Goal: Information Seeking & Learning: Learn about a topic

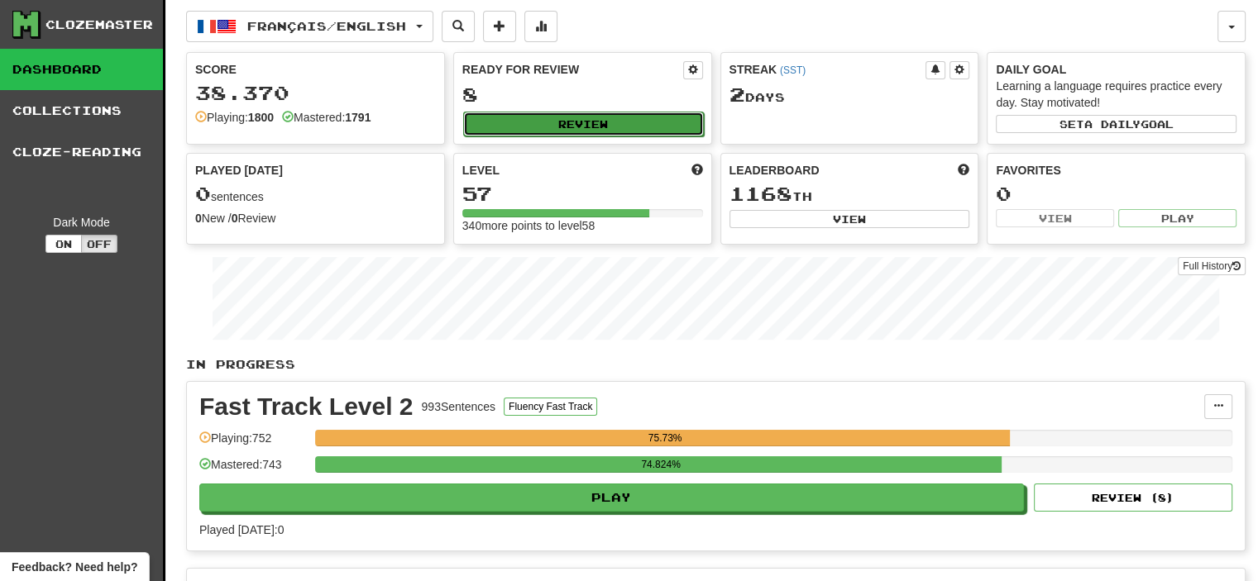
click at [592, 112] on button "Review" at bounding box center [583, 124] width 241 height 25
select select "**"
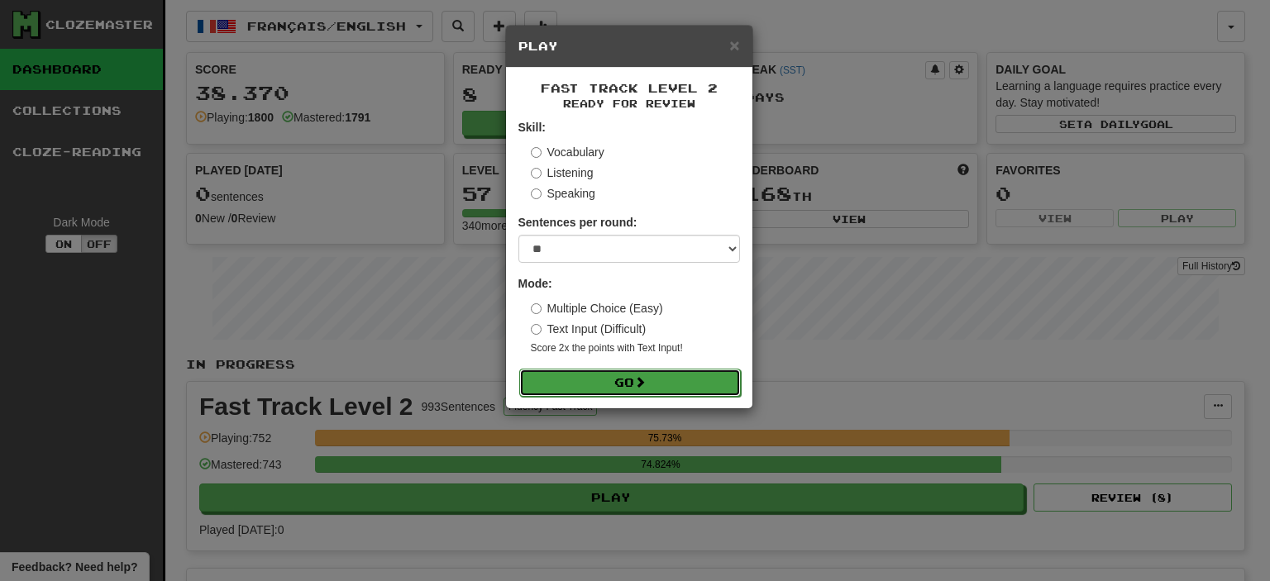
click at [605, 376] on button "Go" at bounding box center [630, 383] width 222 height 28
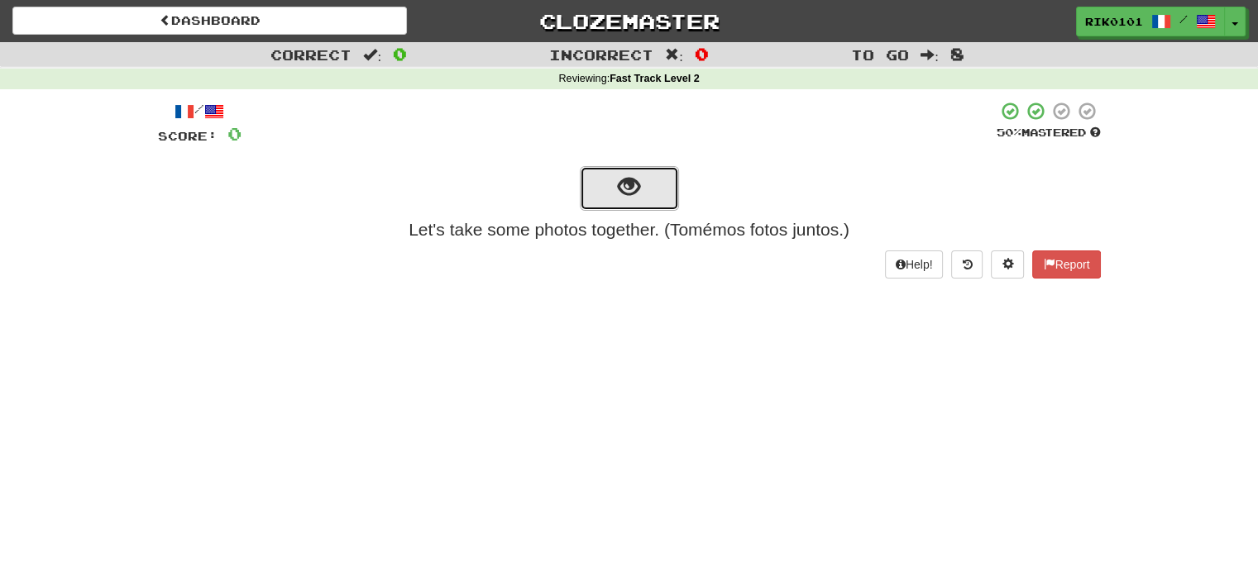
click at [640, 189] on button "show sentence" at bounding box center [629, 188] width 99 height 45
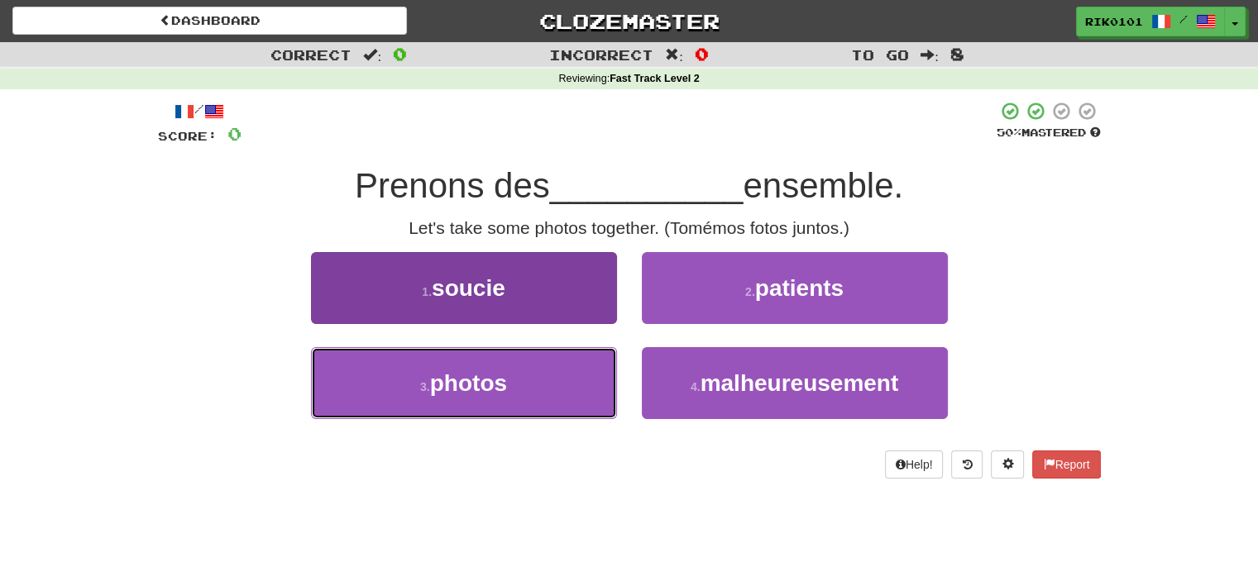
drag, startPoint x: 539, startPoint y: 393, endPoint x: 559, endPoint y: 380, distance: 23.9
click at [538, 391] on button "3 . photos" at bounding box center [464, 383] width 306 height 72
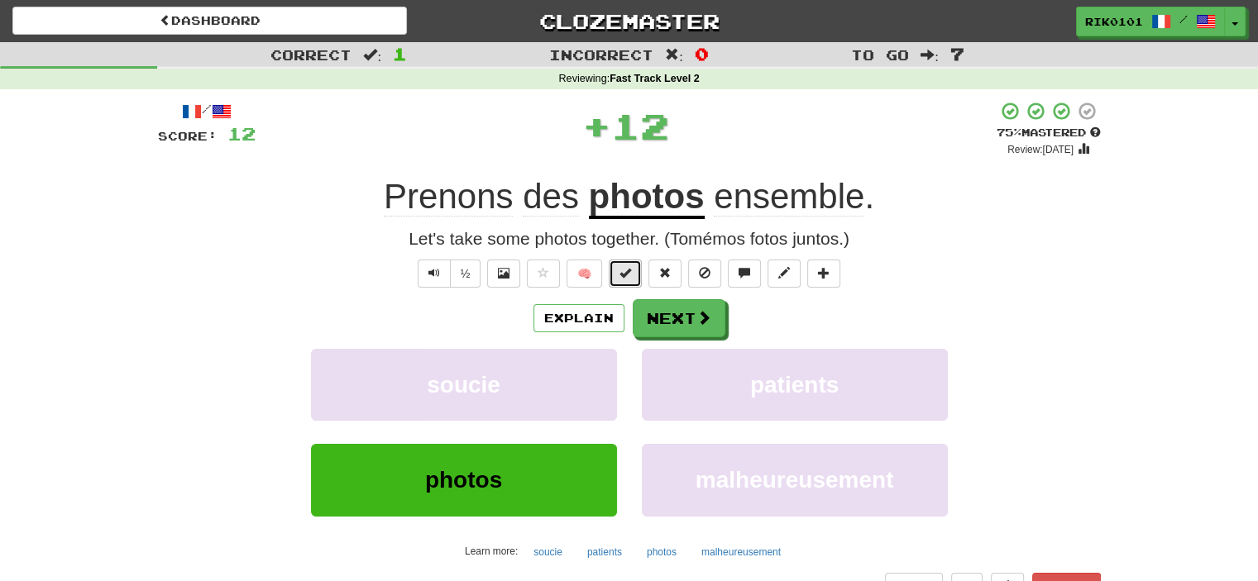
click at [622, 269] on span at bounding box center [625, 273] width 12 height 12
click at [697, 322] on span at bounding box center [704, 318] width 15 height 15
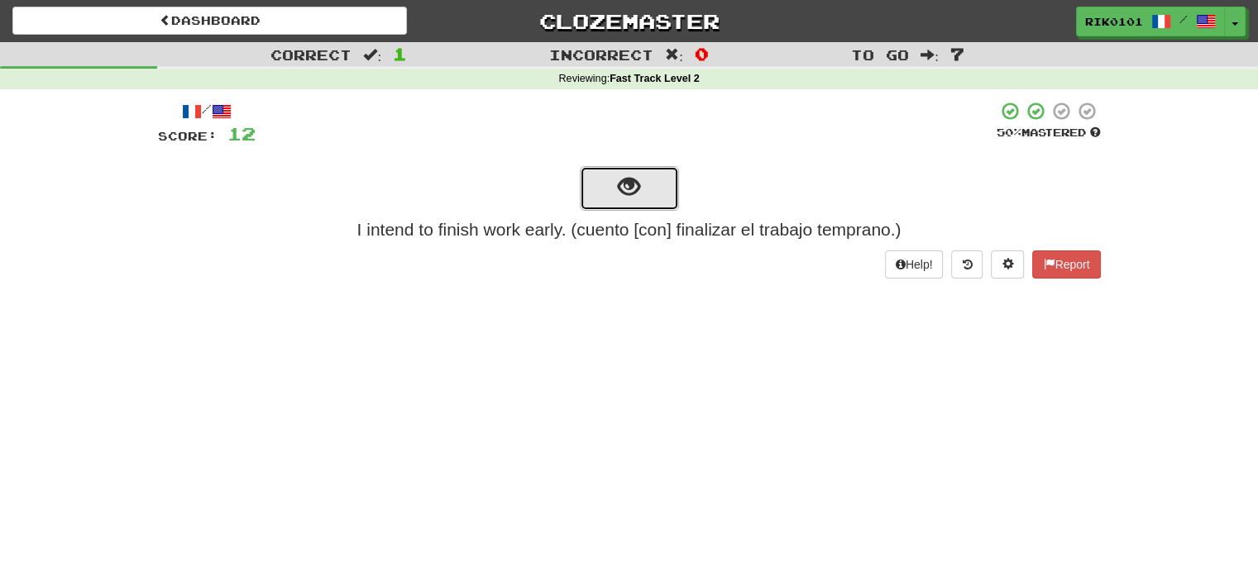
click at [619, 191] on span "show sentence" at bounding box center [629, 187] width 22 height 22
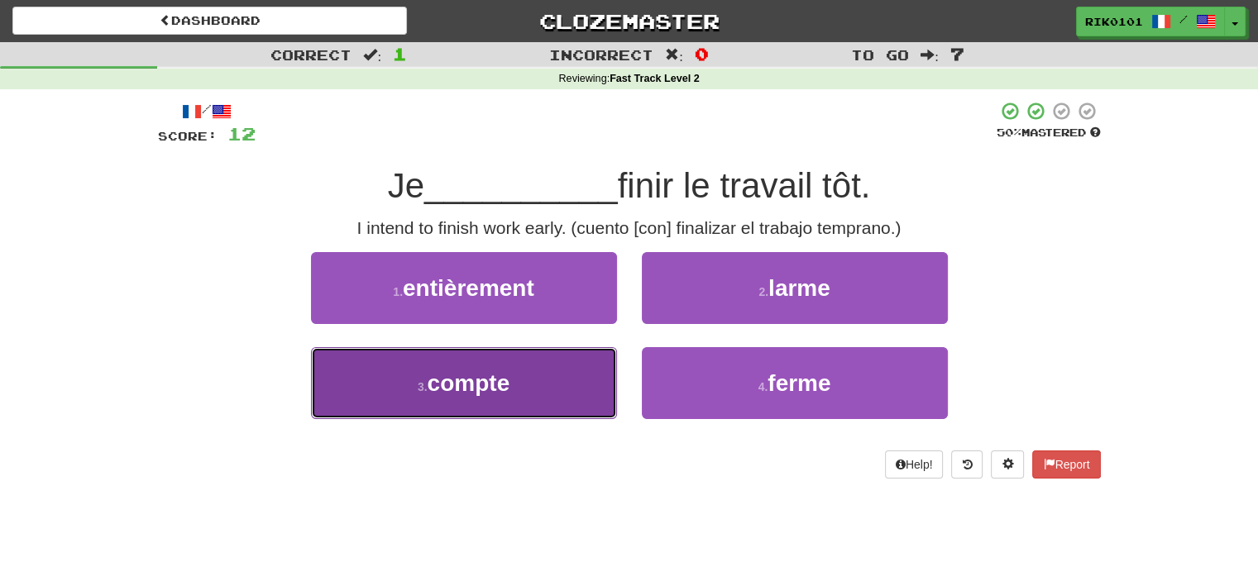
click at [559, 376] on button "3 . compte" at bounding box center [464, 383] width 306 height 72
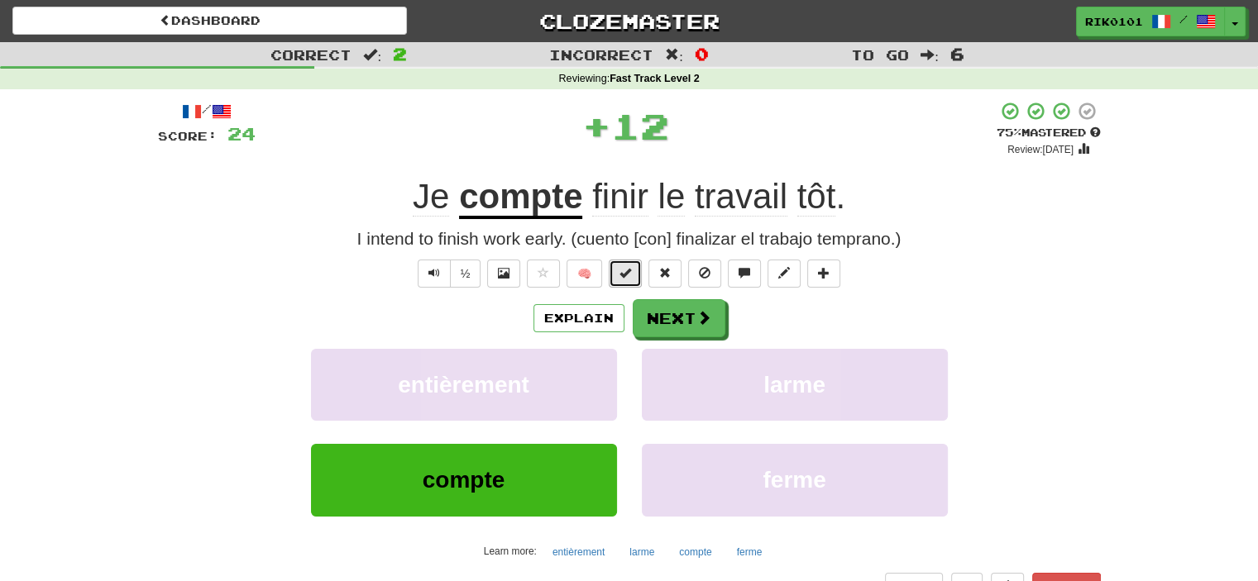
click at [625, 270] on span at bounding box center [625, 273] width 12 height 12
click at [675, 313] on button "Next" at bounding box center [679, 318] width 93 height 38
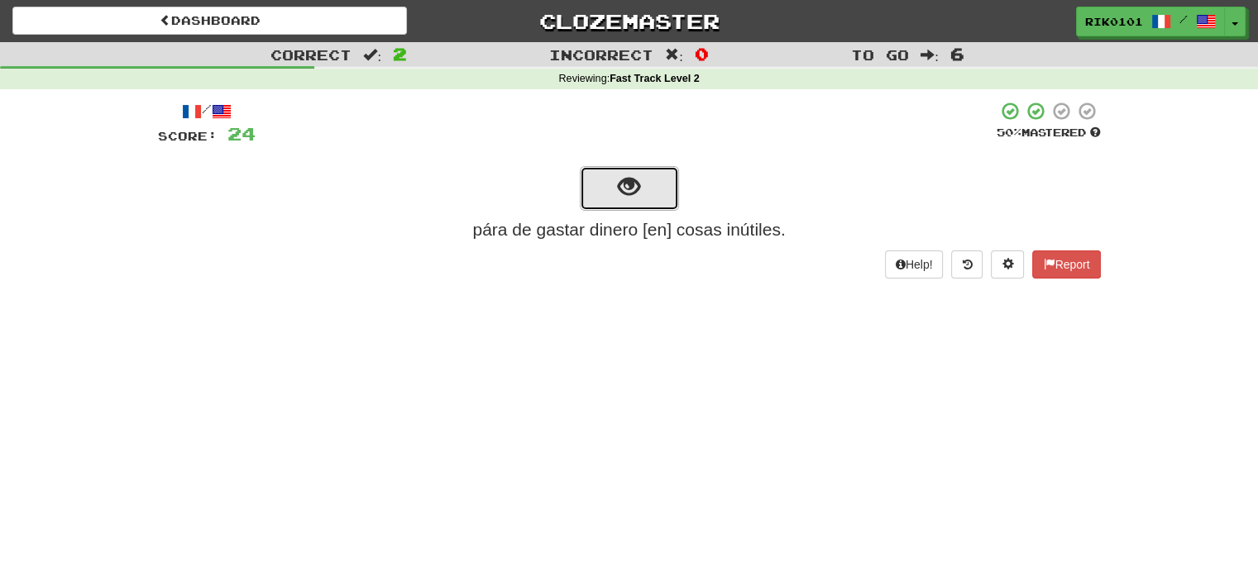
click at [628, 200] on button "show sentence" at bounding box center [629, 188] width 99 height 45
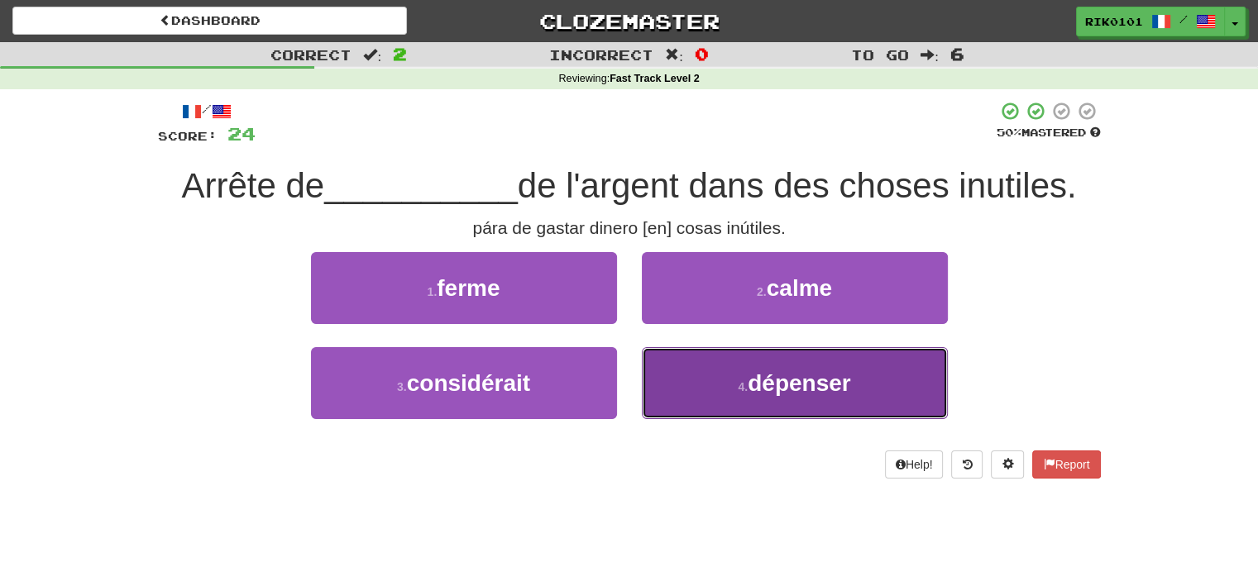
click at [728, 386] on button "4 . dépenser" at bounding box center [795, 383] width 306 height 72
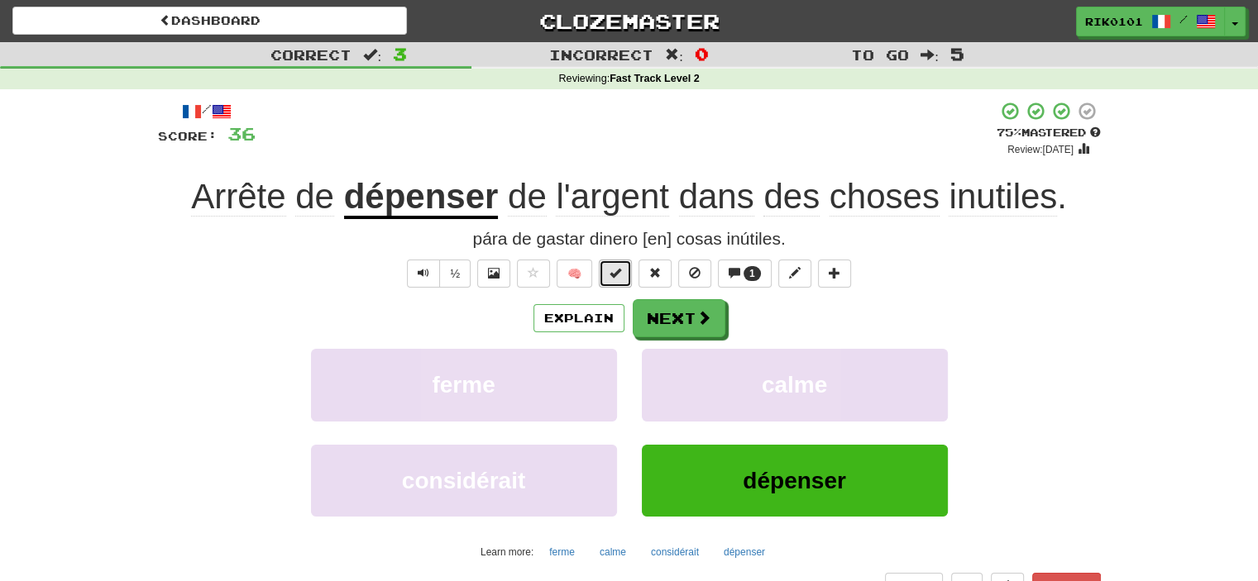
click at [624, 275] on button at bounding box center [615, 274] width 33 height 28
click at [686, 317] on button "Next" at bounding box center [679, 318] width 93 height 38
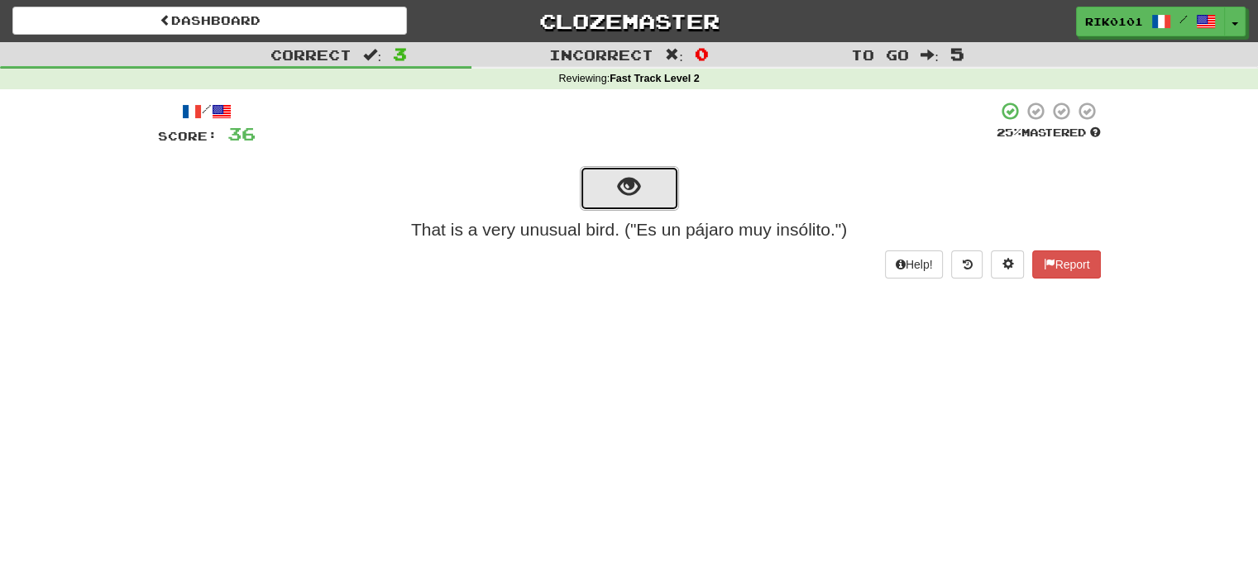
drag, startPoint x: 638, startPoint y: 196, endPoint x: 791, endPoint y: 247, distance: 160.6
click at [638, 195] on span "show sentence" at bounding box center [629, 187] width 22 height 22
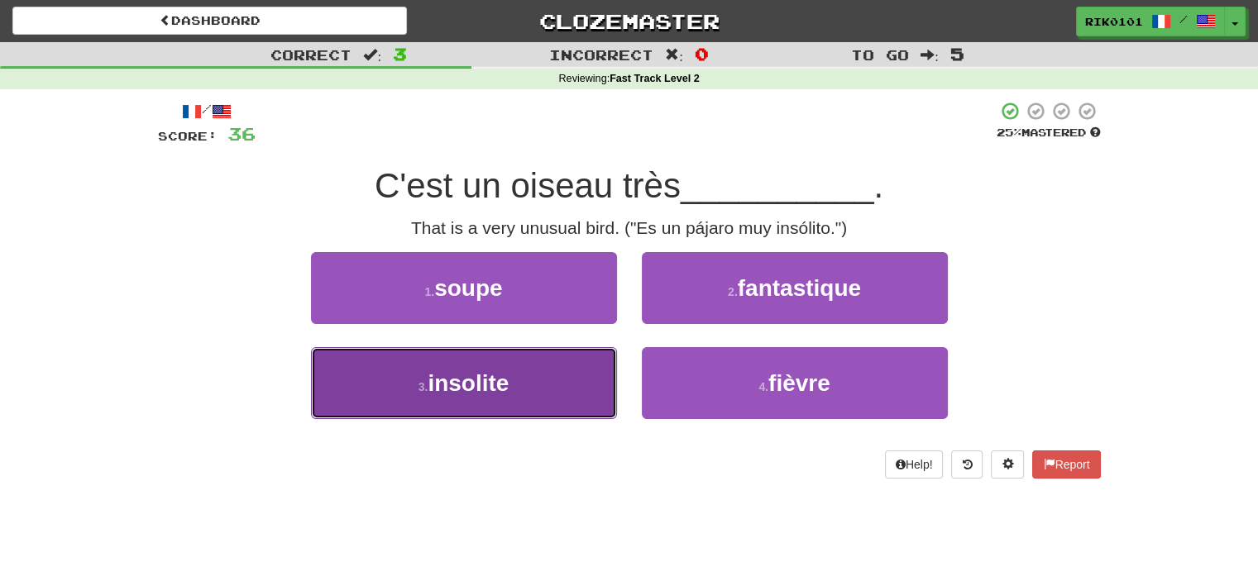
click at [567, 370] on button "3 . insolite" at bounding box center [464, 383] width 306 height 72
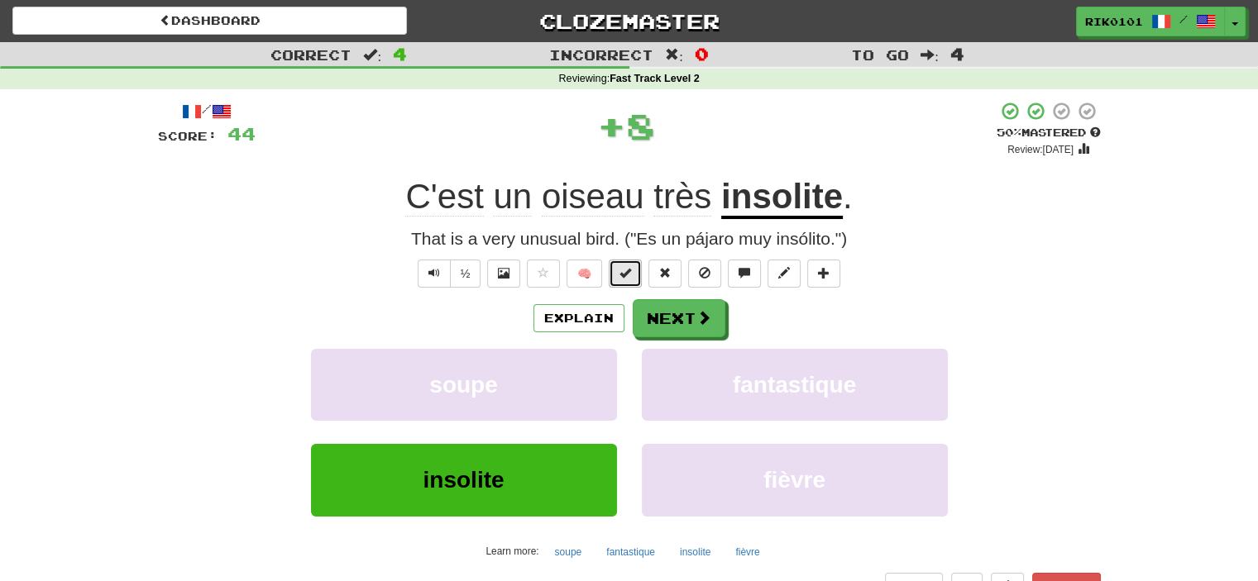
click at [620, 279] on span at bounding box center [625, 273] width 12 height 12
click at [674, 318] on button "Next" at bounding box center [679, 318] width 93 height 38
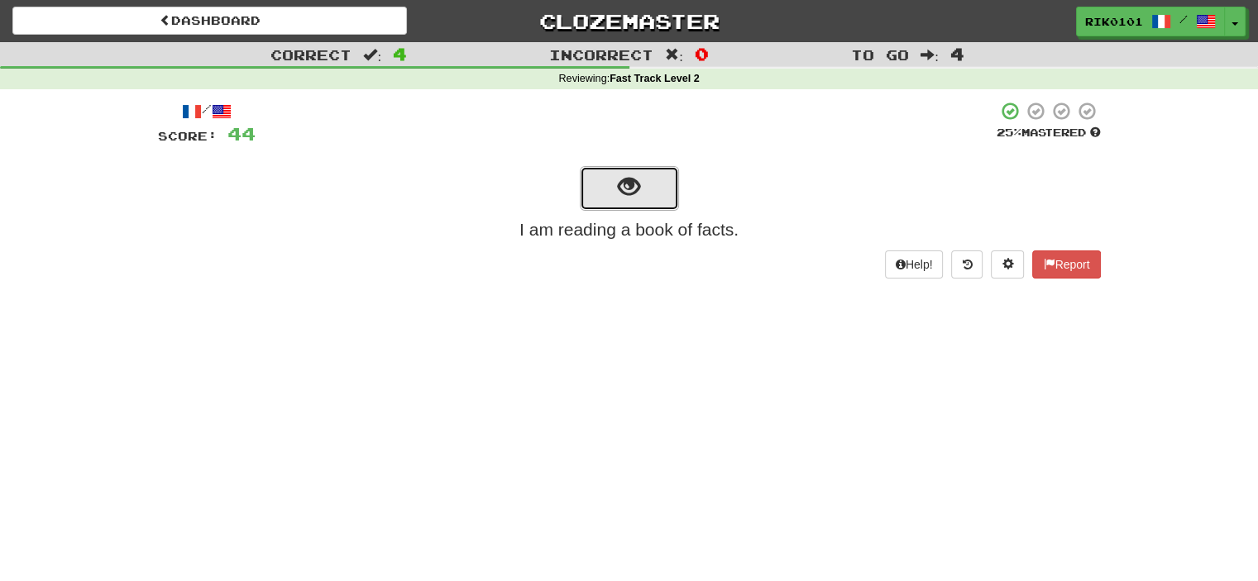
click at [633, 189] on span "show sentence" at bounding box center [629, 187] width 22 height 22
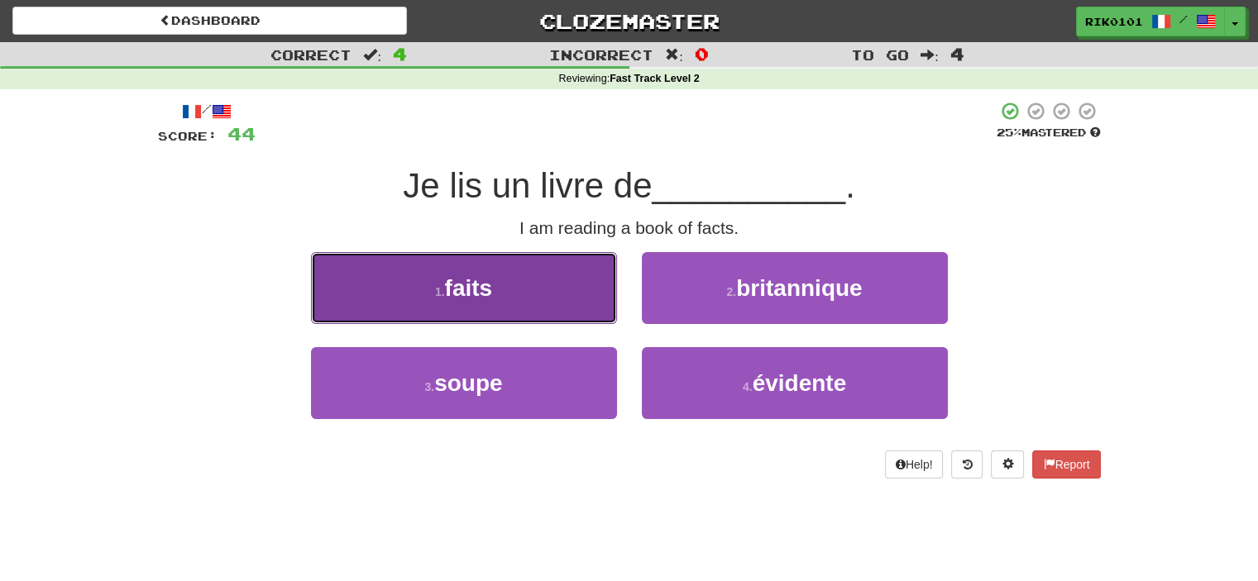
click at [548, 280] on button "1 . faits" at bounding box center [464, 288] width 306 height 72
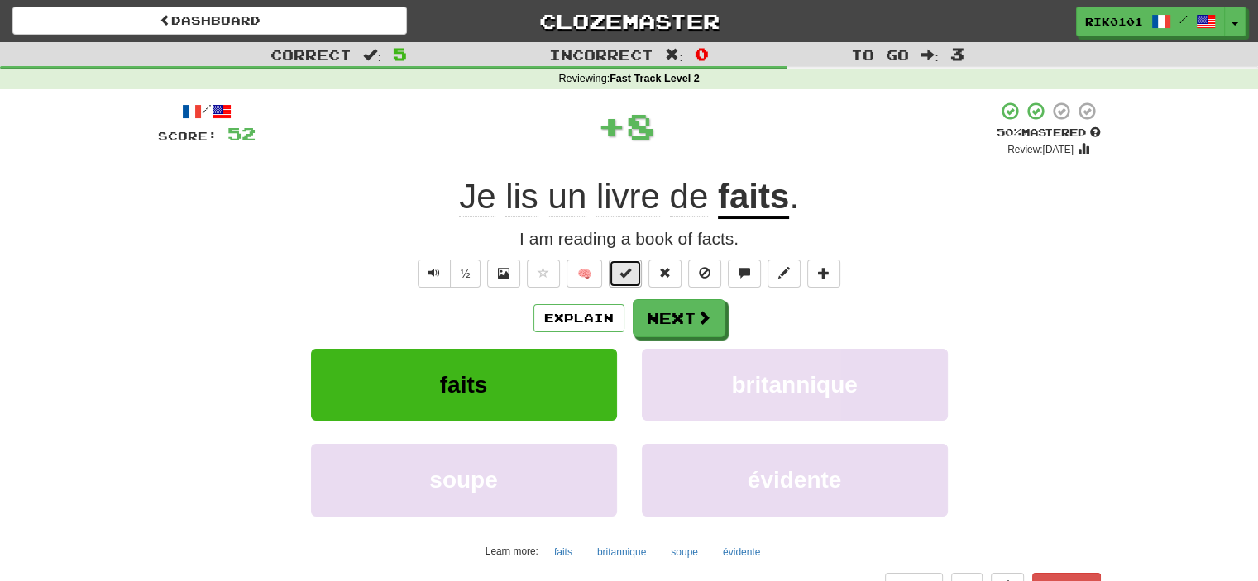
click at [635, 278] on button at bounding box center [625, 274] width 33 height 28
click at [686, 316] on button "Next" at bounding box center [679, 318] width 93 height 38
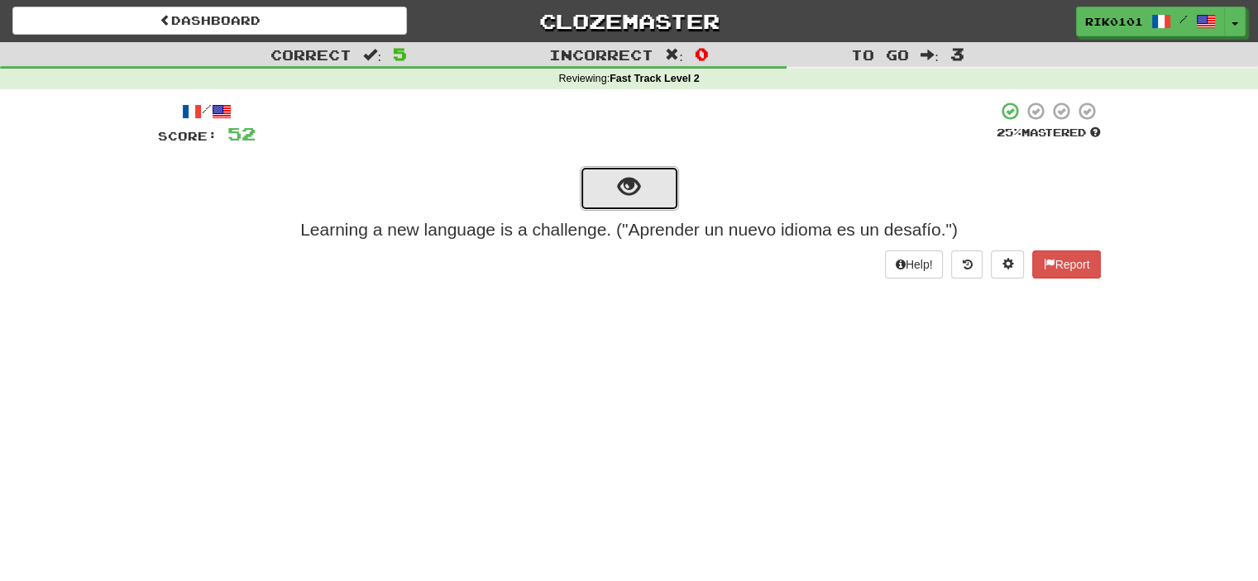
click at [641, 184] on button "show sentence" at bounding box center [629, 188] width 99 height 45
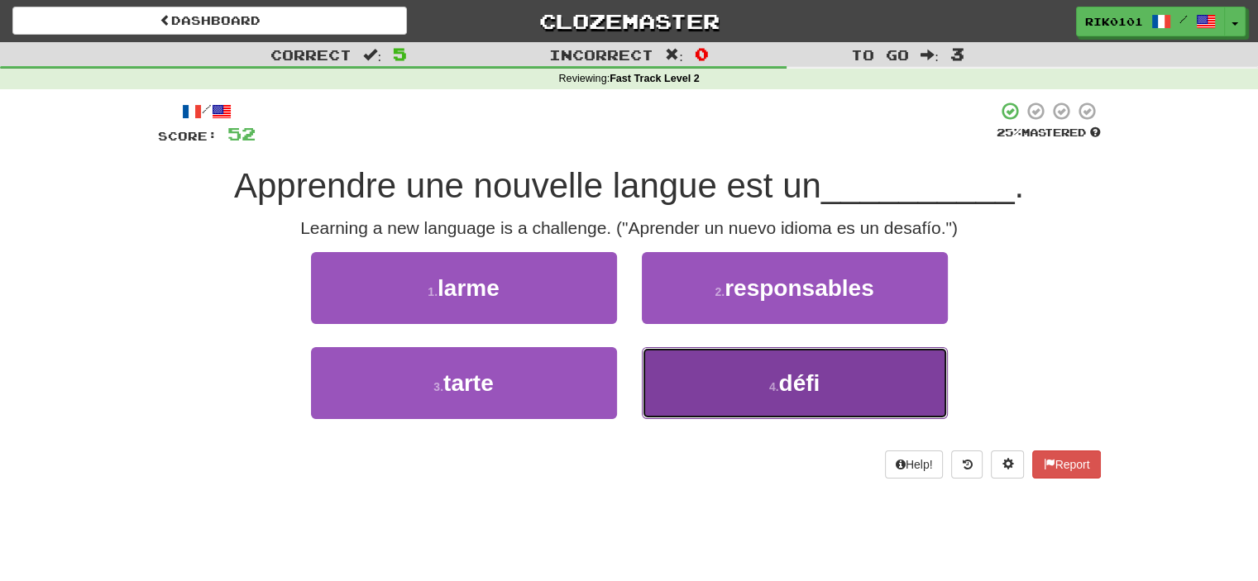
click at [741, 403] on button "4 . défi" at bounding box center [795, 383] width 306 height 72
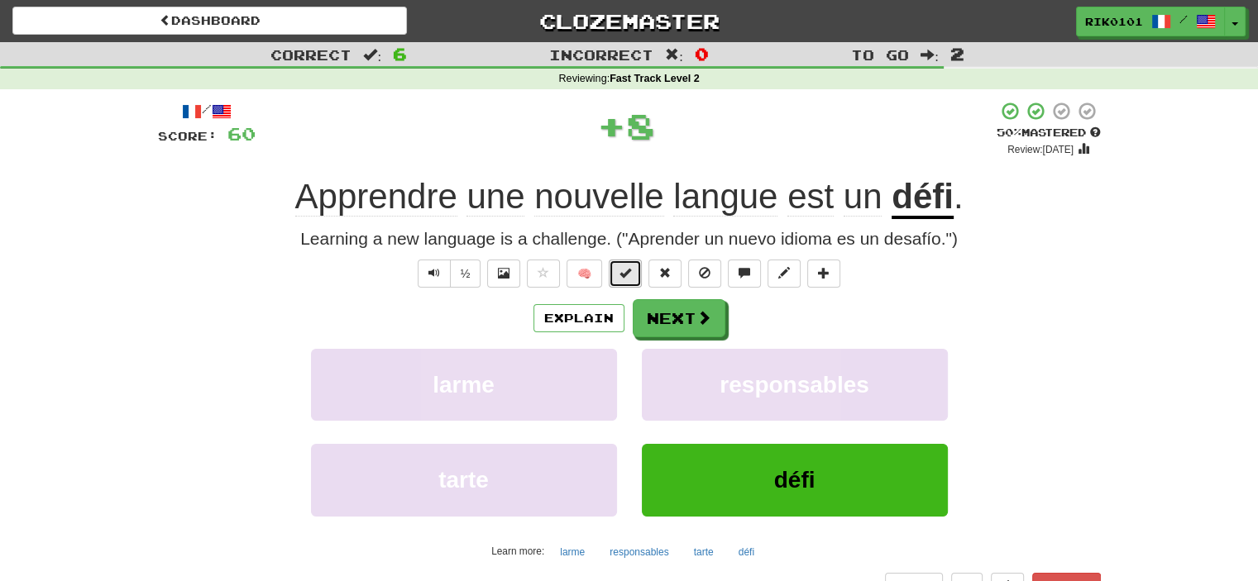
click at [629, 284] on button at bounding box center [625, 274] width 33 height 28
click at [668, 320] on button "Next" at bounding box center [679, 318] width 93 height 38
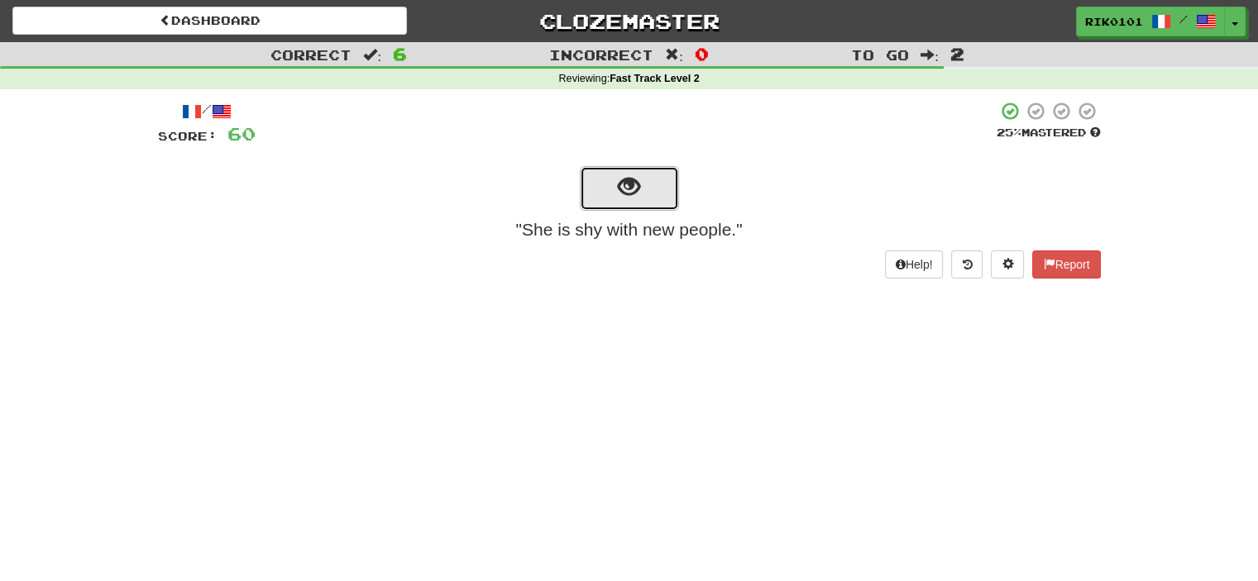
click at [652, 194] on button "show sentence" at bounding box center [629, 188] width 99 height 45
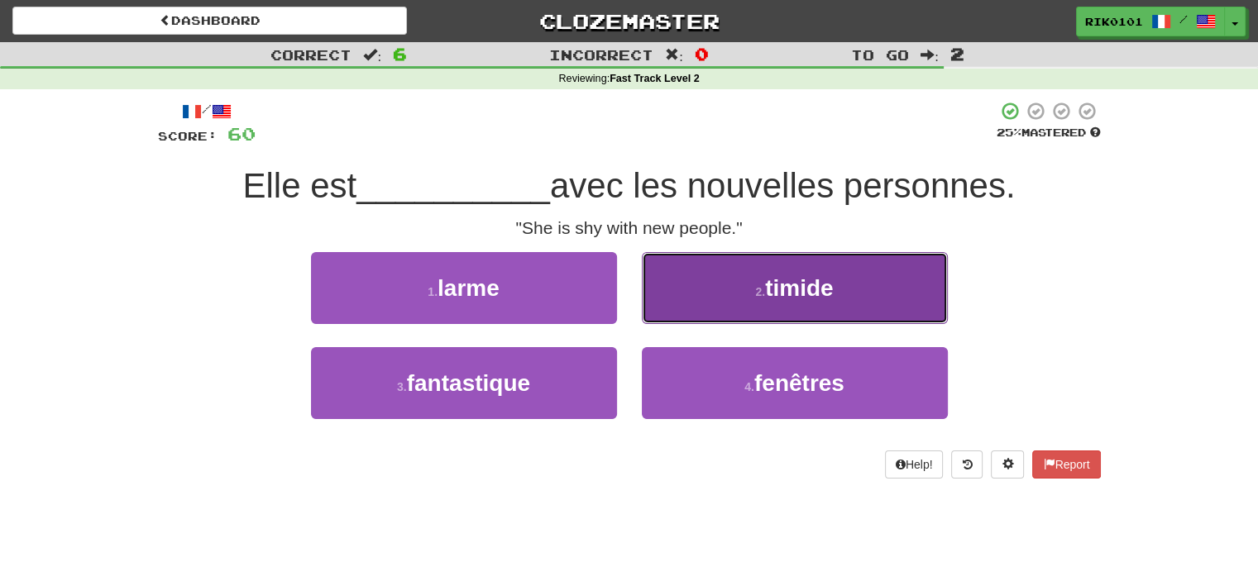
click at [776, 310] on button "2 . timide" at bounding box center [795, 288] width 306 height 72
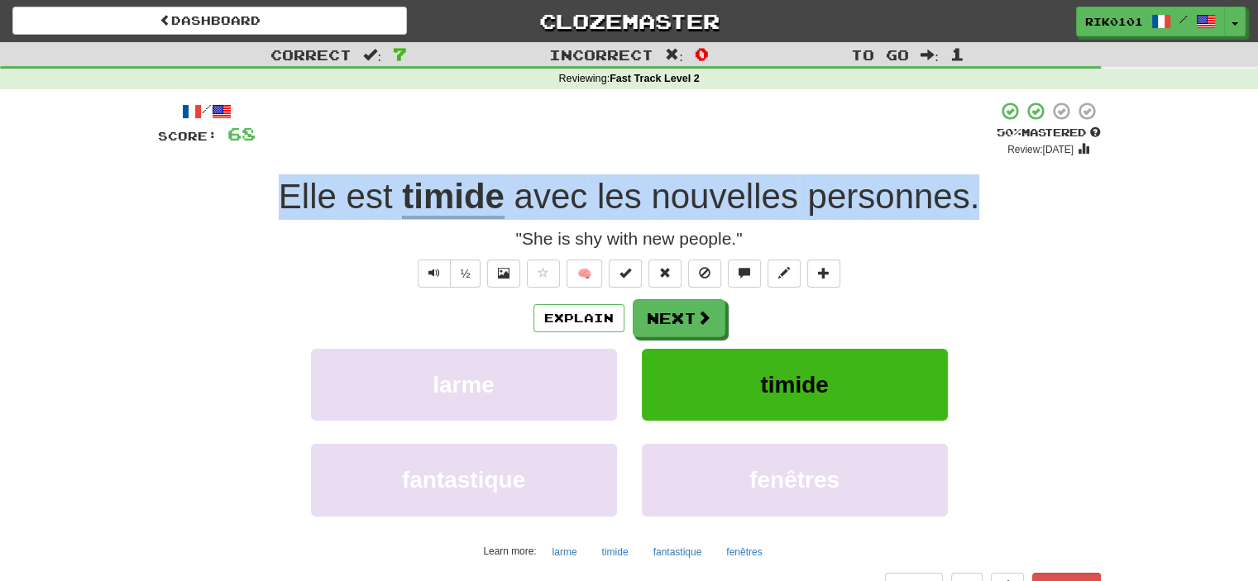
drag, startPoint x: 270, startPoint y: 191, endPoint x: 977, endPoint y: 191, distance: 707.0
click at [977, 191] on div "Elle est timide avec les nouvelles personnes ." at bounding box center [629, 196] width 943 height 45
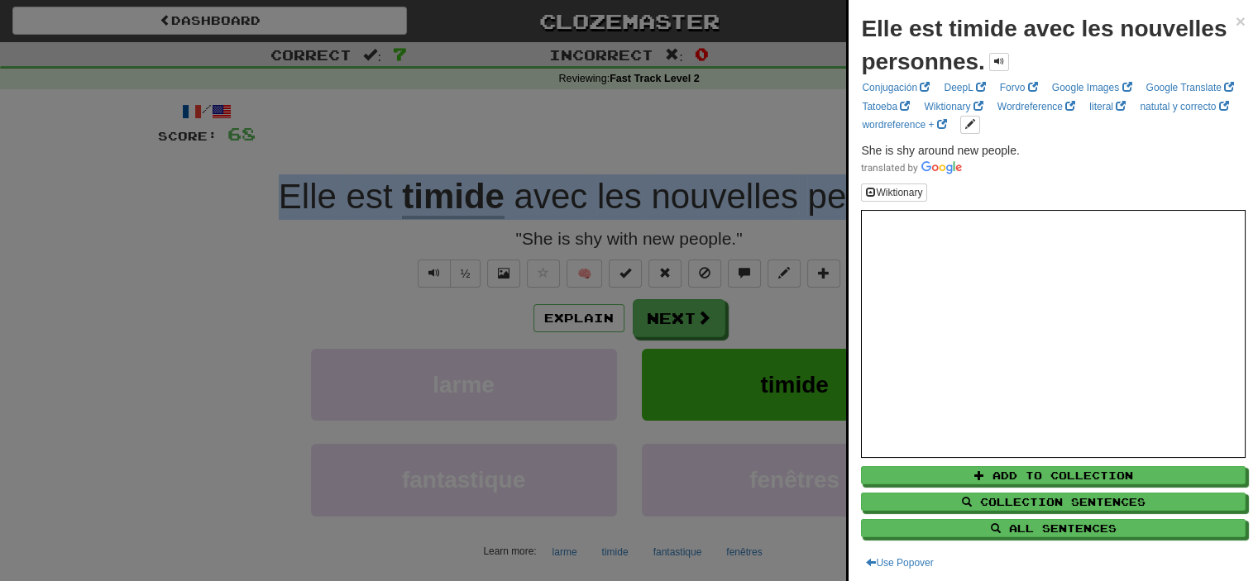
copy div "Elle est timide avec les nouvelles personnes ."
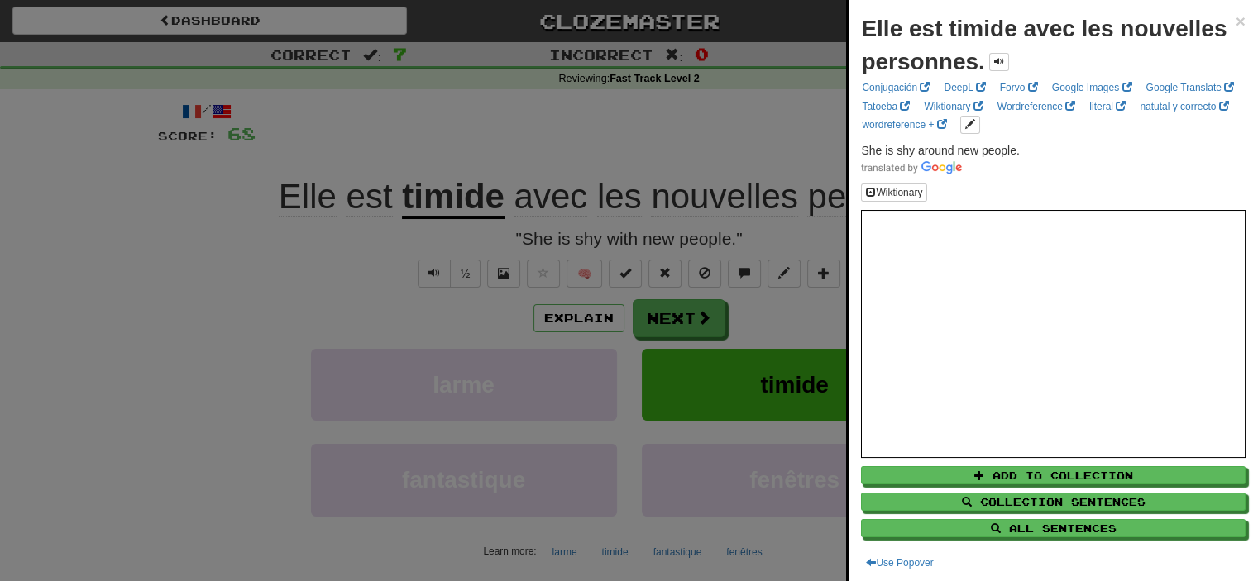
click at [503, 147] on div at bounding box center [629, 290] width 1258 height 581
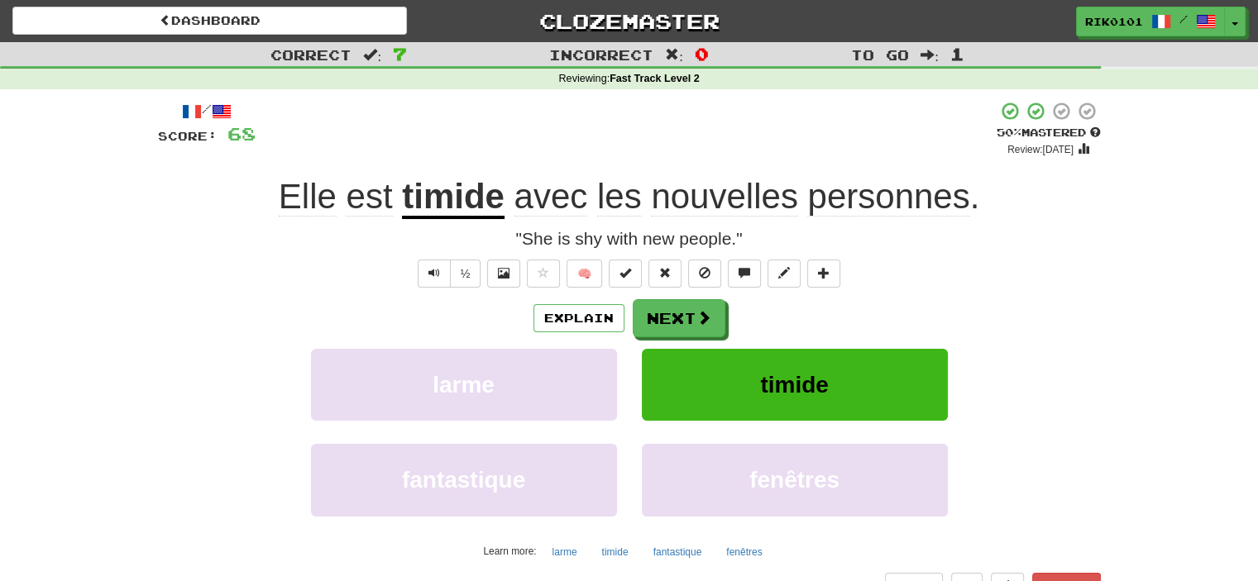
click at [387, 85] on div "Reviewing : Fast Track Level 2" at bounding box center [629, 79] width 1258 height 15
click at [619, 267] on span at bounding box center [625, 273] width 12 height 12
click at [688, 313] on button "Next" at bounding box center [679, 318] width 93 height 38
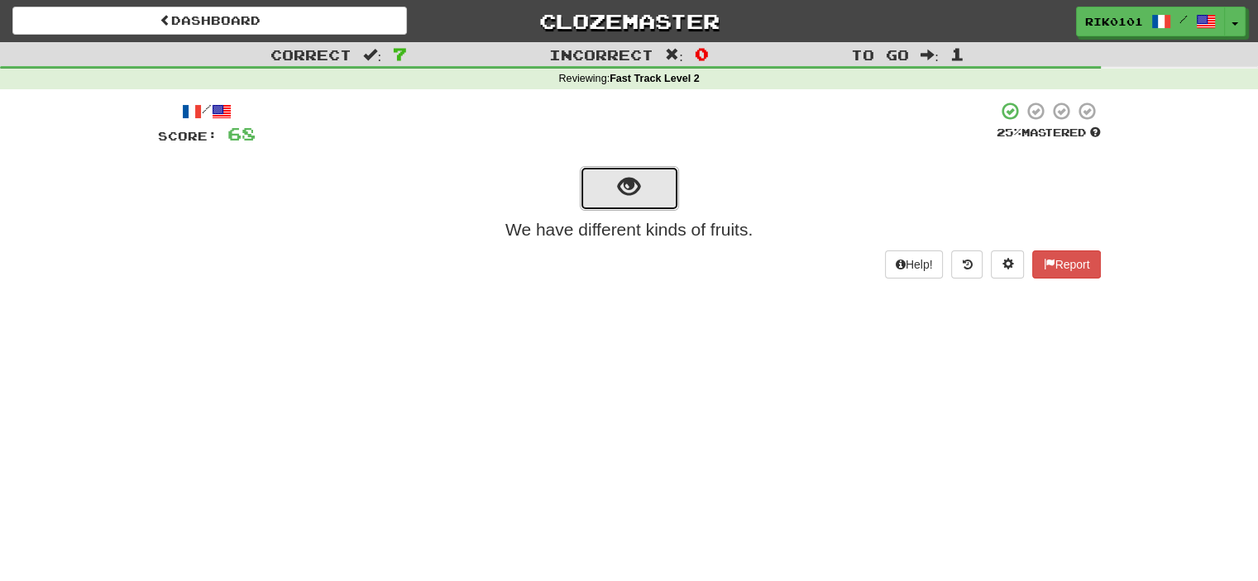
click at [638, 196] on span "show sentence" at bounding box center [629, 187] width 22 height 22
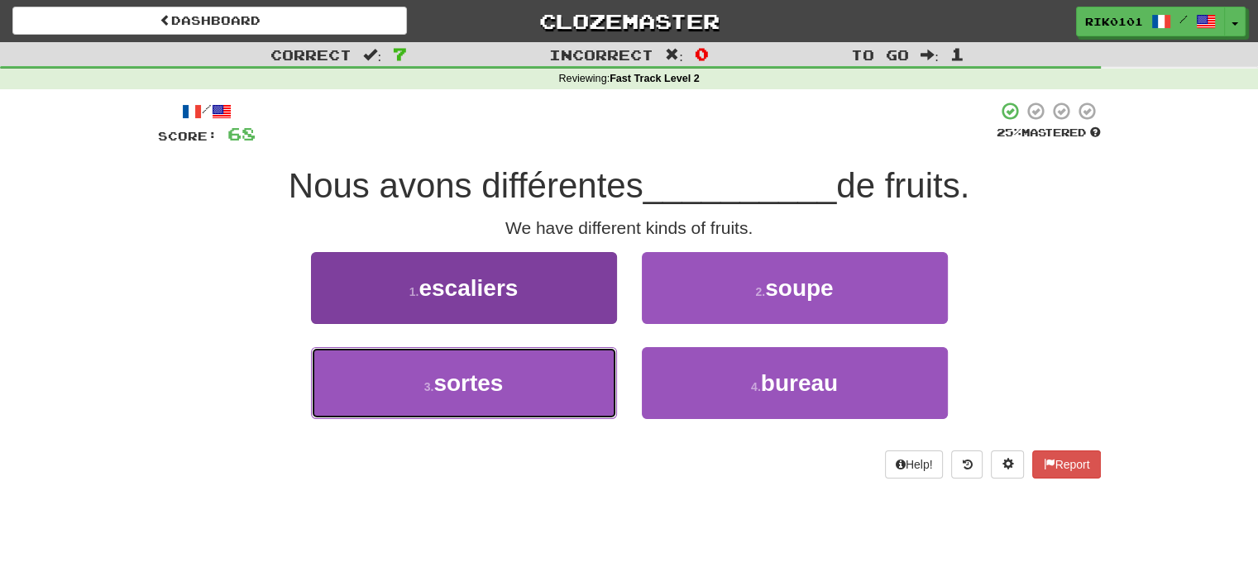
click at [534, 397] on button "3 . sortes" at bounding box center [464, 383] width 306 height 72
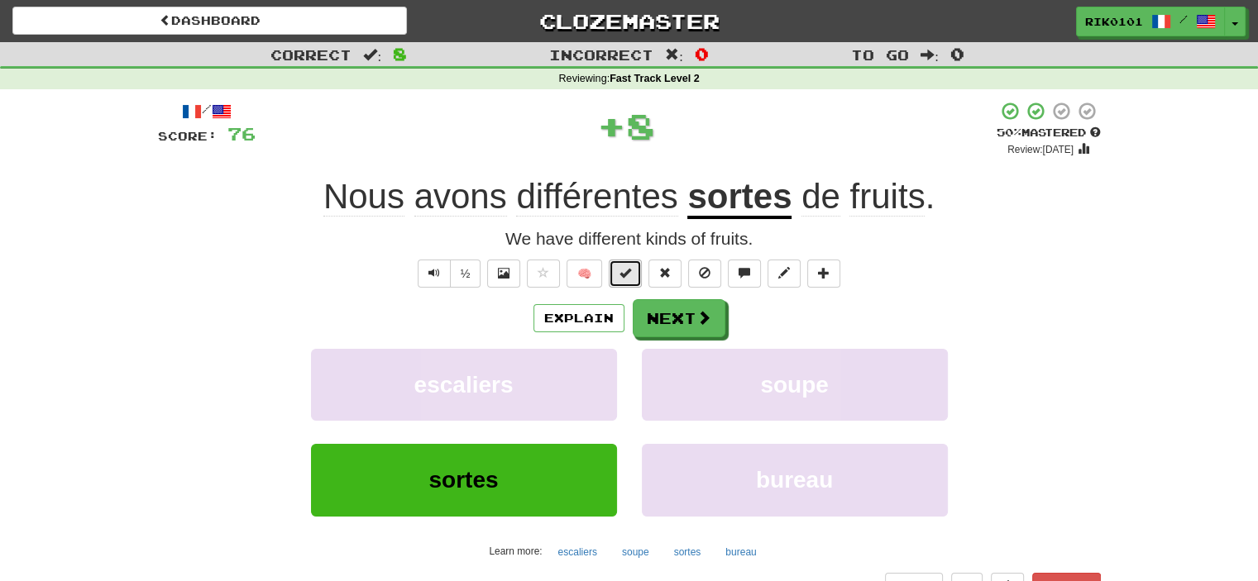
click at [635, 273] on button at bounding box center [625, 274] width 33 height 28
click at [687, 307] on button "Next" at bounding box center [679, 319] width 93 height 38
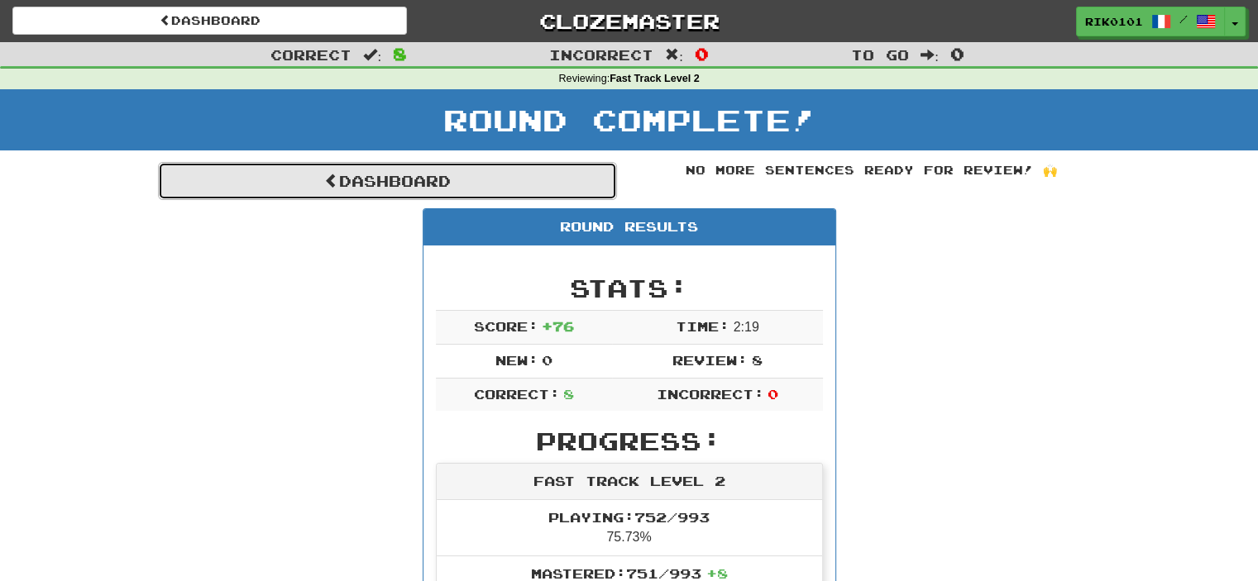
click at [551, 178] on link "Dashboard" at bounding box center [387, 181] width 459 height 38
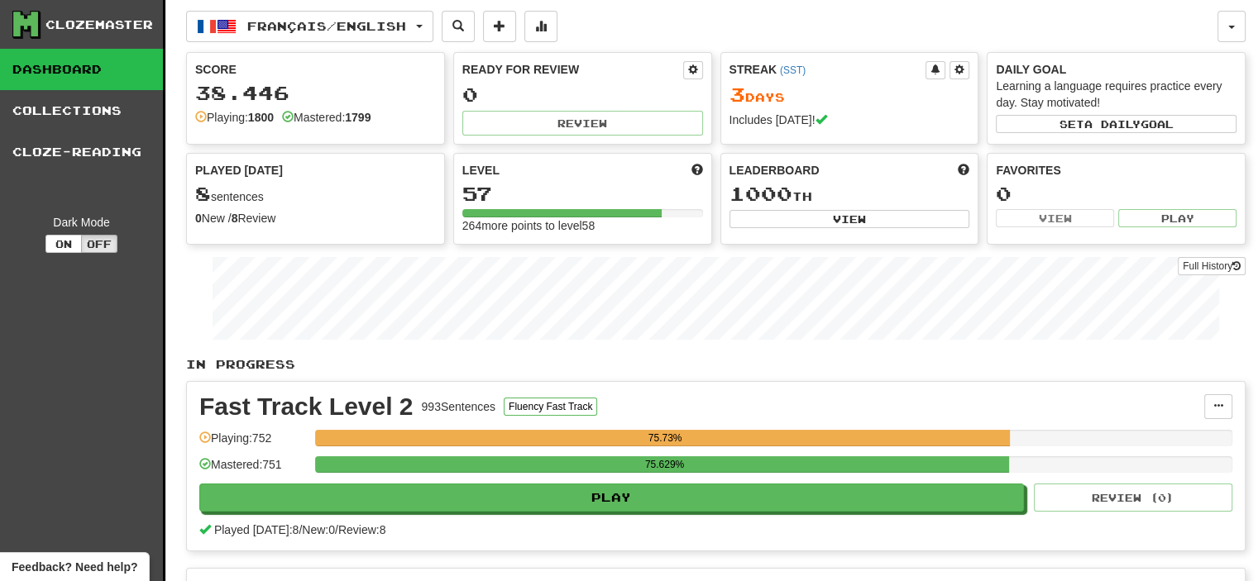
click at [423, 42] on div "Français / English Français / English Streak: 3 Review: 0 Points [DATE]: 76 Рус…" at bounding box center [715, 425] width 1059 height 851
click at [406, 25] on span "Français / English" at bounding box center [326, 26] width 159 height 14
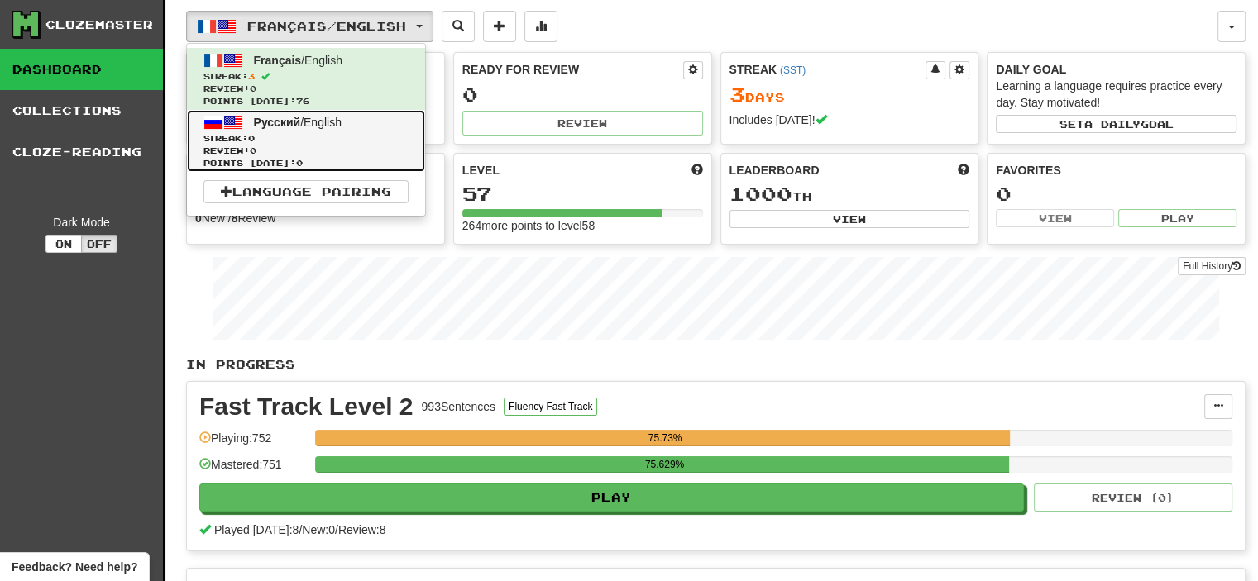
click at [352, 135] on span "Streak: 0" at bounding box center [305, 138] width 205 height 12
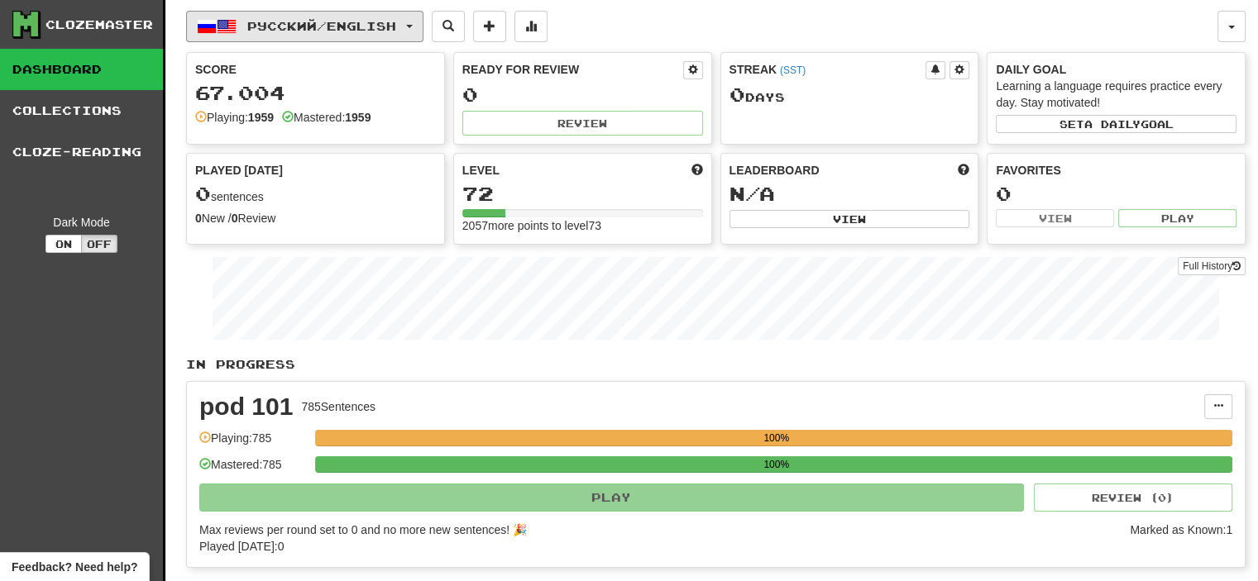
click at [410, 26] on button "Русский / English" at bounding box center [304, 26] width 237 height 31
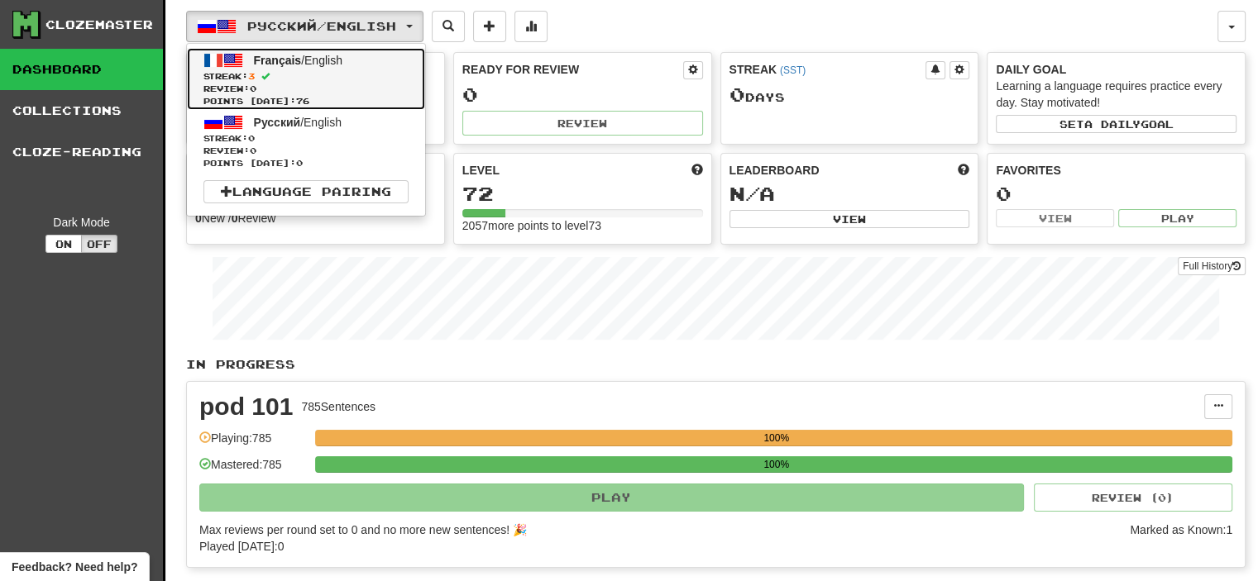
click at [375, 74] on span "Streak: 3" at bounding box center [305, 76] width 205 height 12
